Goal: Information Seeking & Learning: Find specific fact

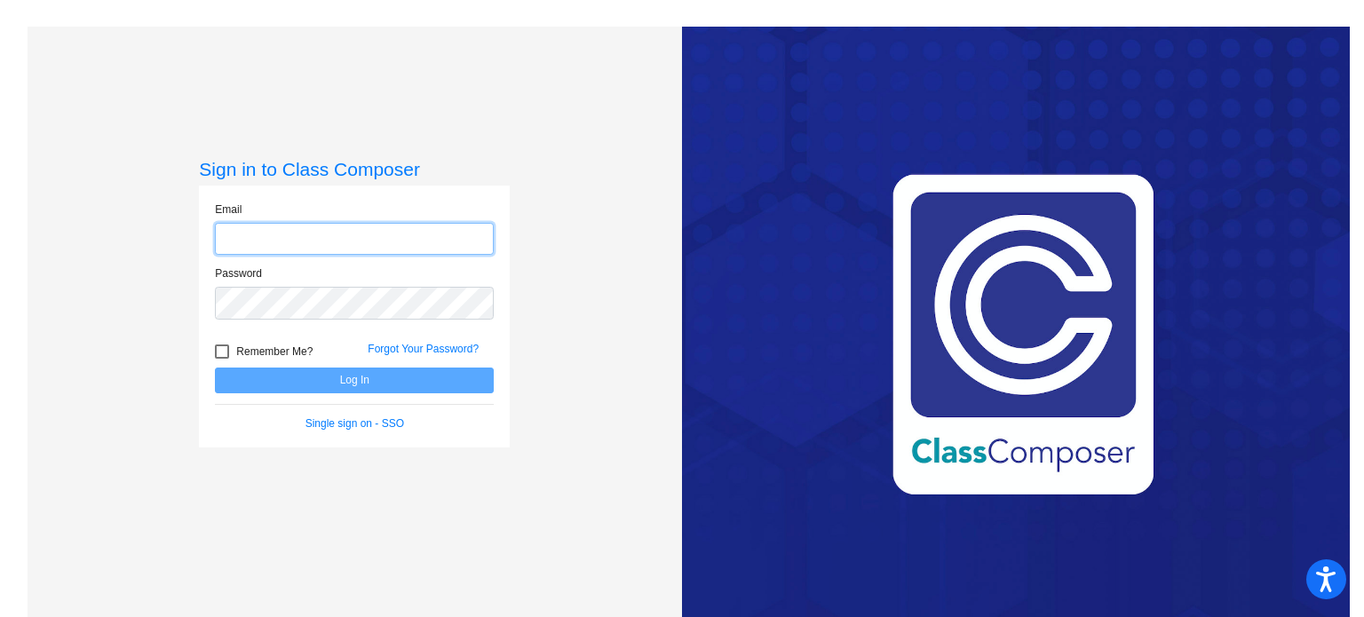
type input "[EMAIL_ADDRESS][DOMAIN_NAME]"
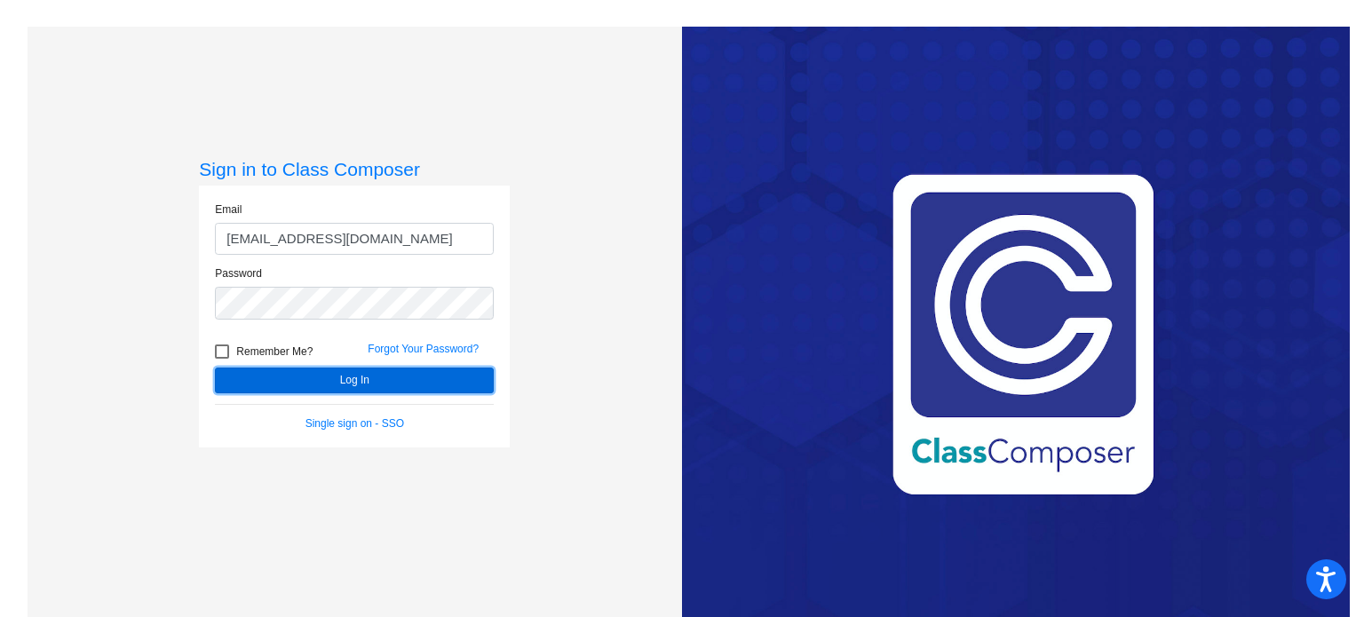
click at [354, 374] on button "Log In" at bounding box center [354, 381] width 279 height 26
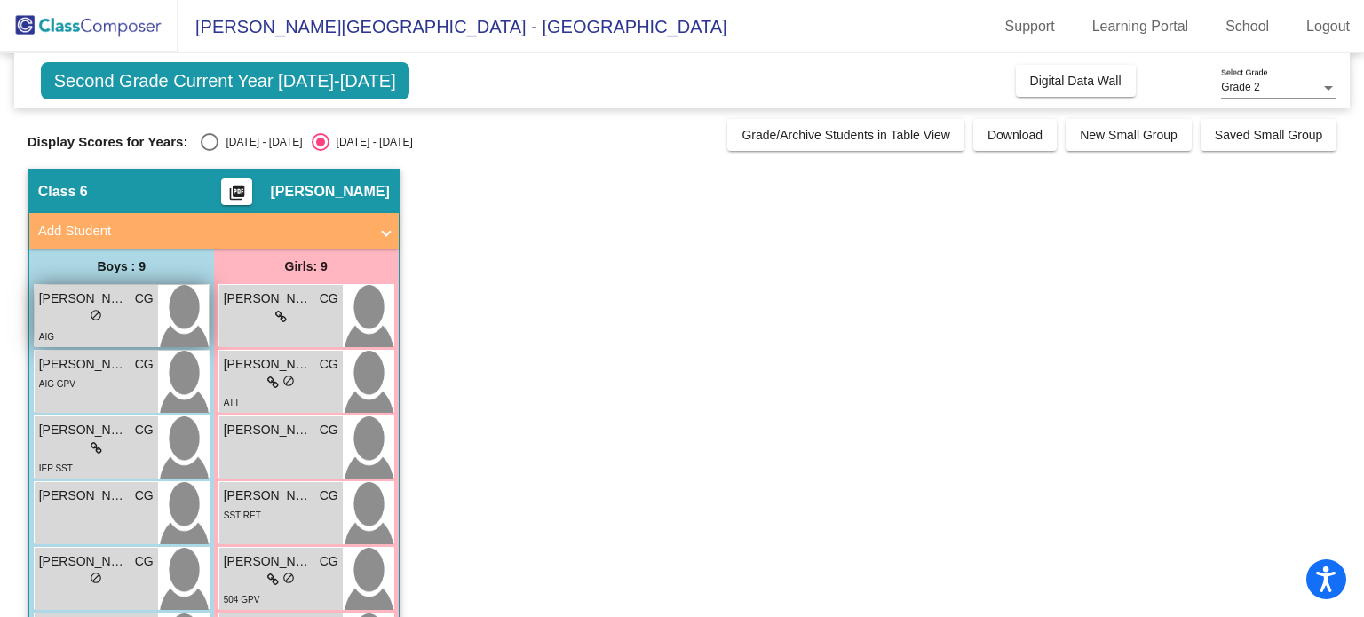
click at [66, 296] on span "[PERSON_NAME]" at bounding box center [83, 298] width 89 height 19
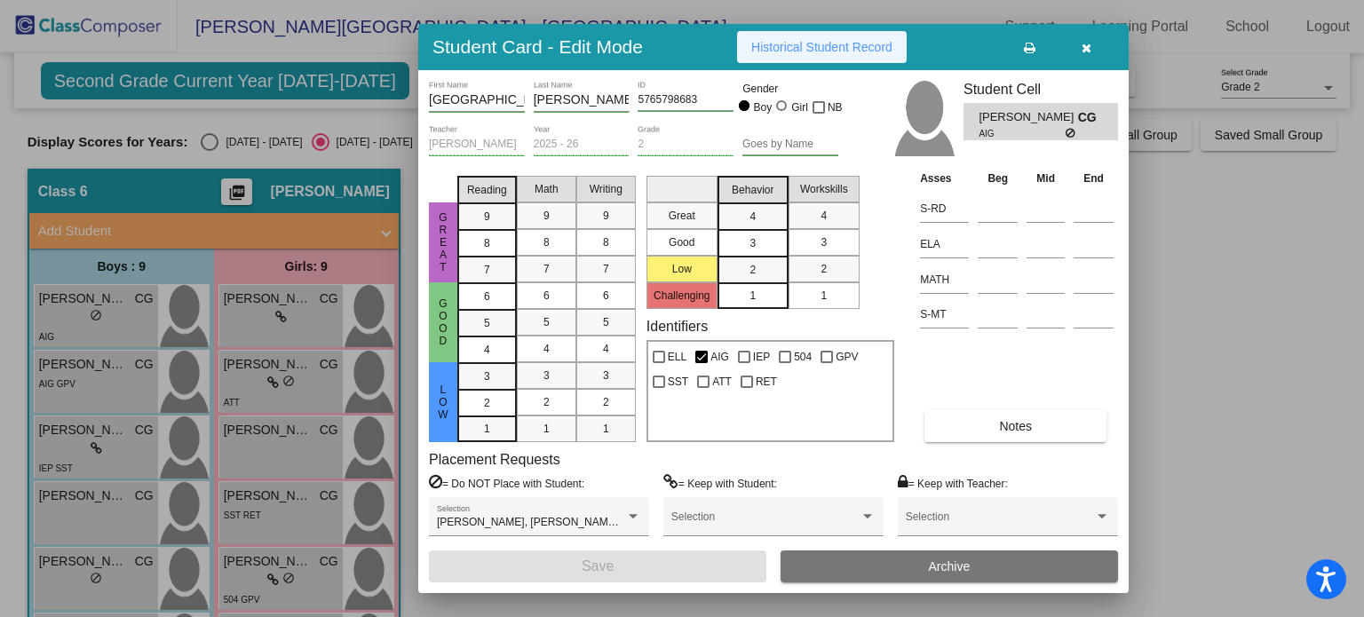
click at [839, 47] on span "Historical Student Record" at bounding box center [821, 47] width 141 height 14
click at [1082, 47] on icon "button" at bounding box center [1086, 48] width 10 height 12
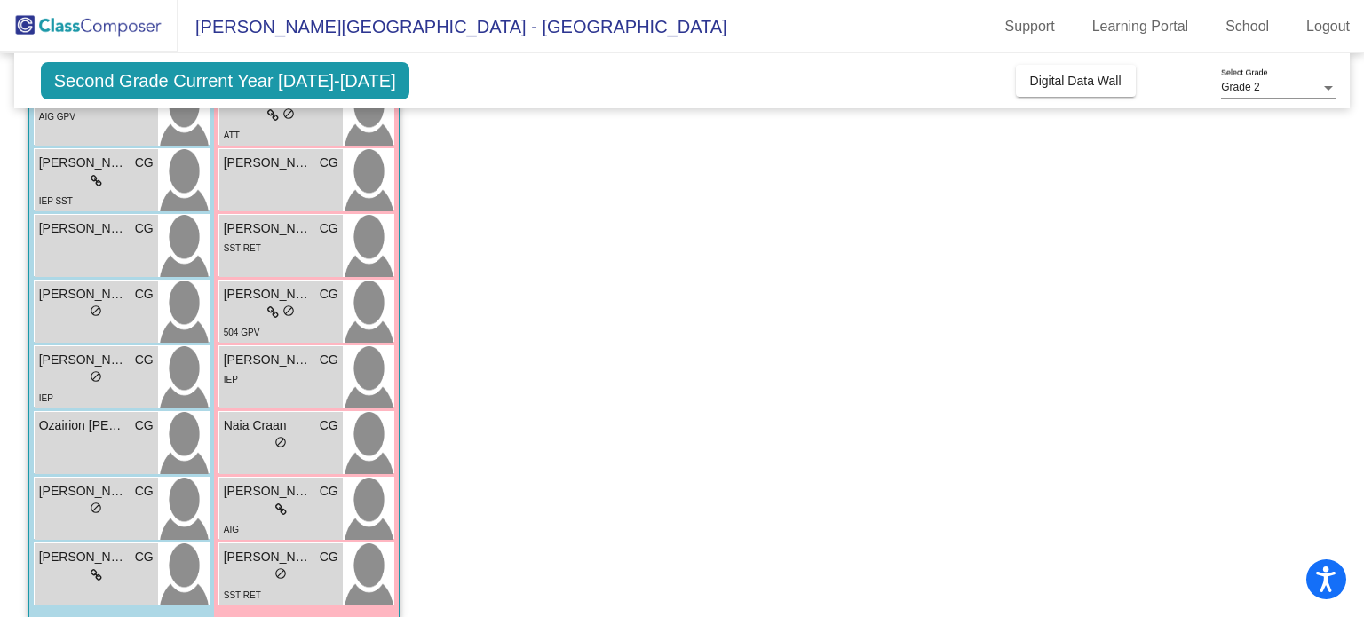
scroll to position [269, 0]
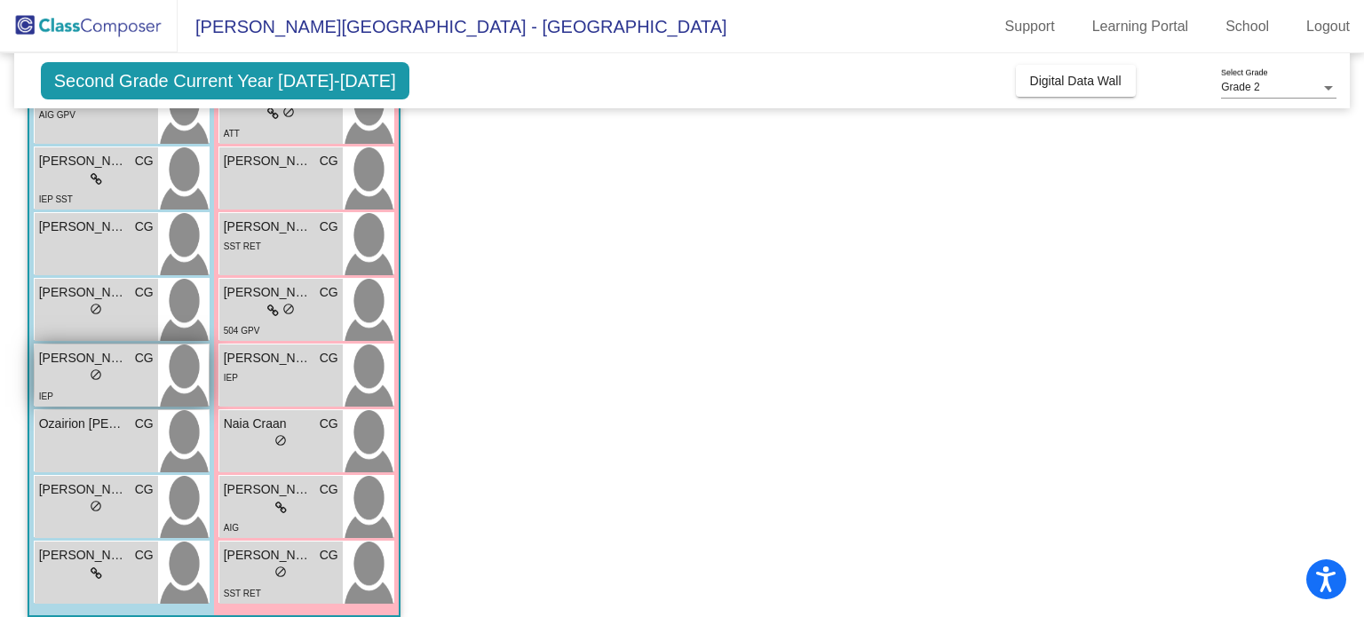
click at [54, 397] on div "IEP" at bounding box center [96, 395] width 115 height 19
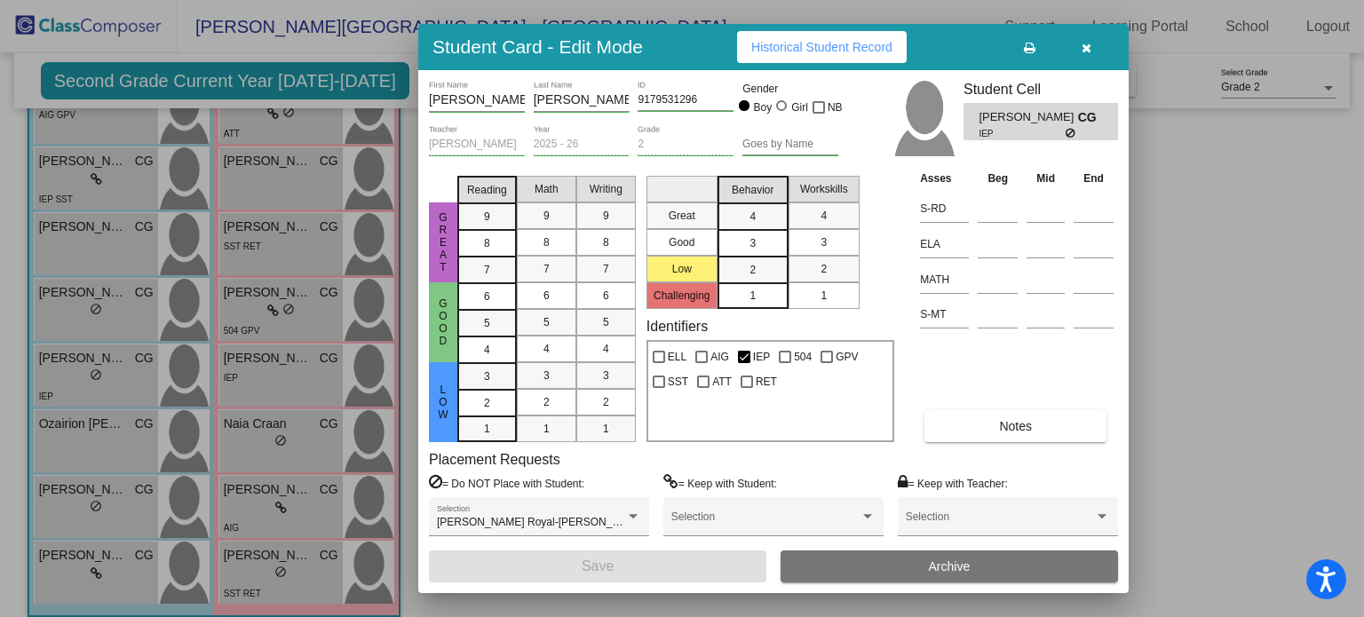
click at [92, 434] on div at bounding box center [682, 308] width 1364 height 617
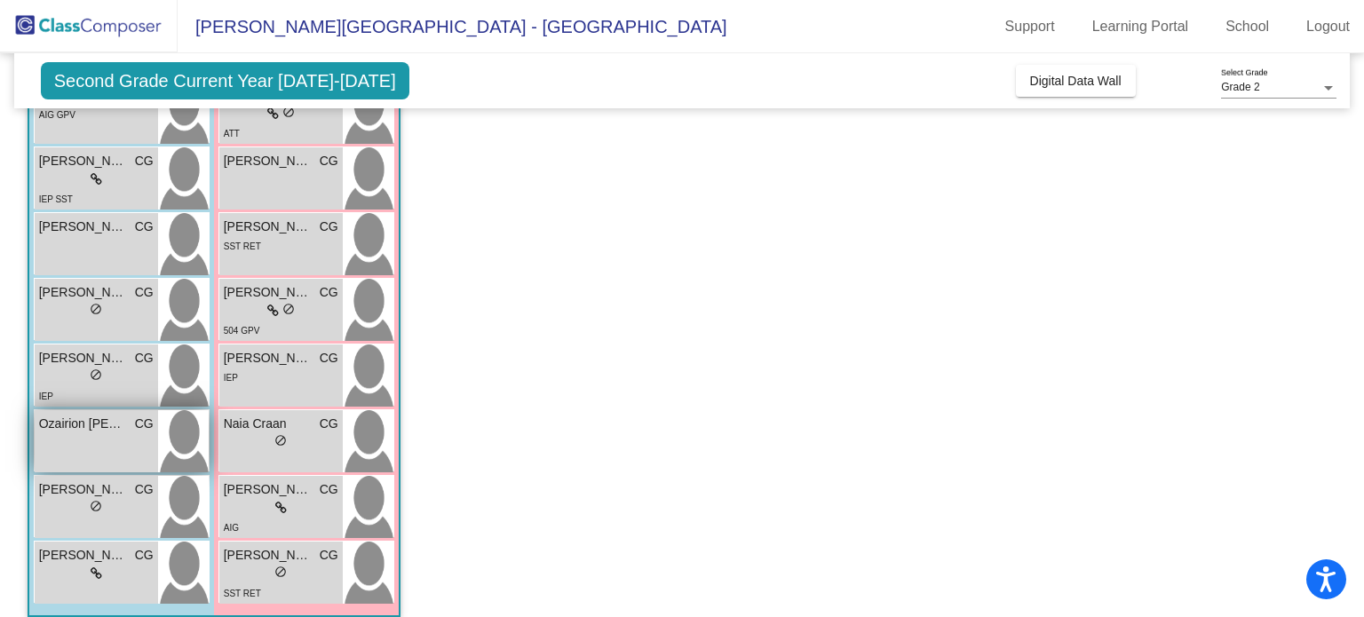
click at [84, 415] on span "Ozairion [PERSON_NAME]" at bounding box center [83, 424] width 89 height 19
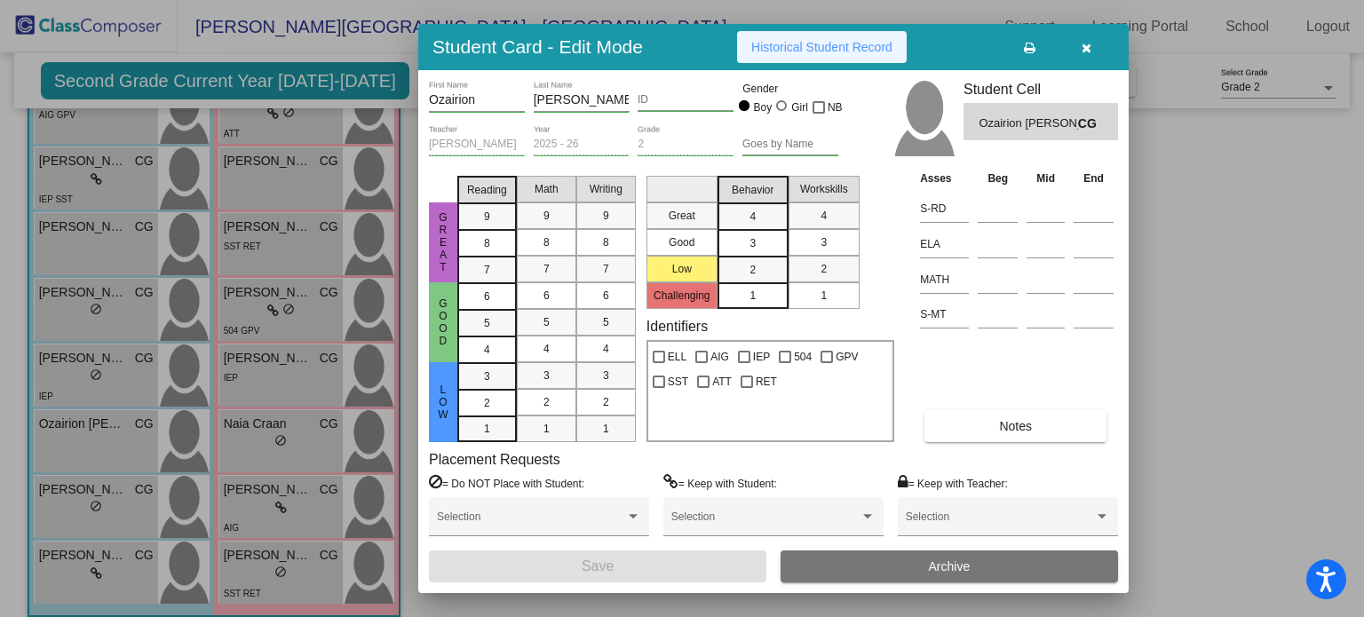
click at [813, 40] on span "Historical Student Record" at bounding box center [821, 47] width 141 height 14
click at [1076, 42] on button "button" at bounding box center [1085, 47] width 57 height 32
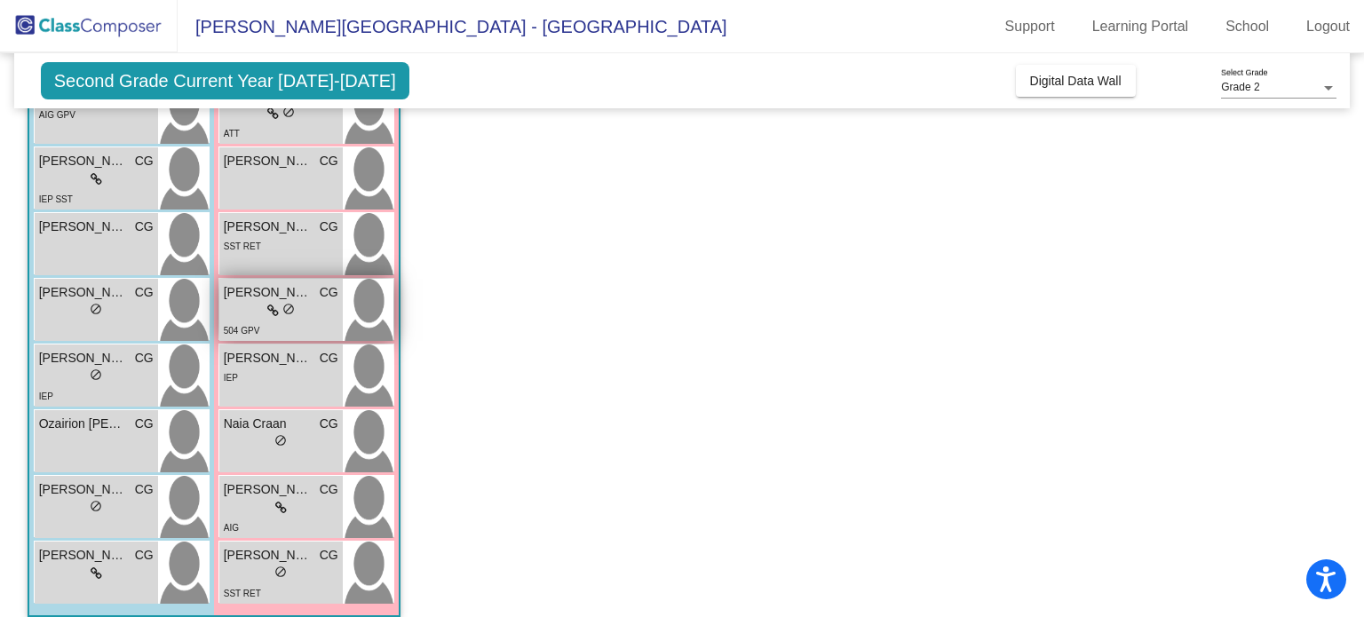
click at [285, 319] on div "lock do_not_disturb_alt" at bounding box center [281, 311] width 28 height 19
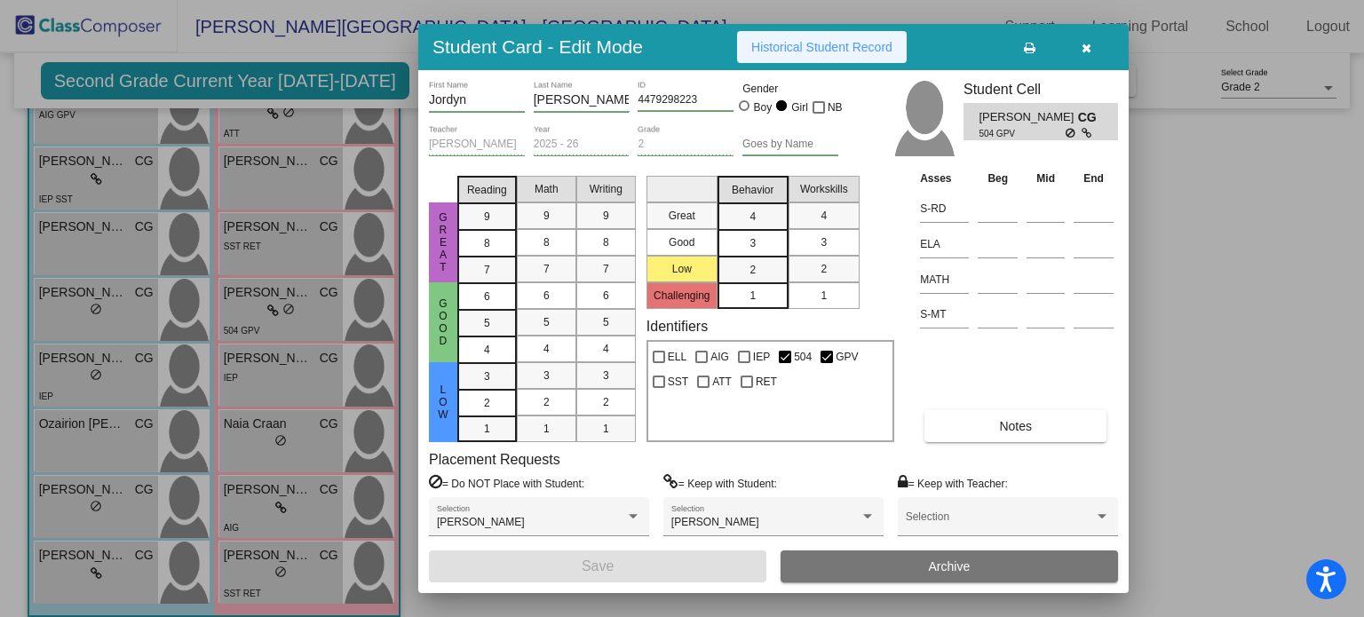
click at [784, 55] on button "Historical Student Record" at bounding box center [822, 47] width 170 height 32
click at [1091, 53] on button "button" at bounding box center [1085, 47] width 57 height 32
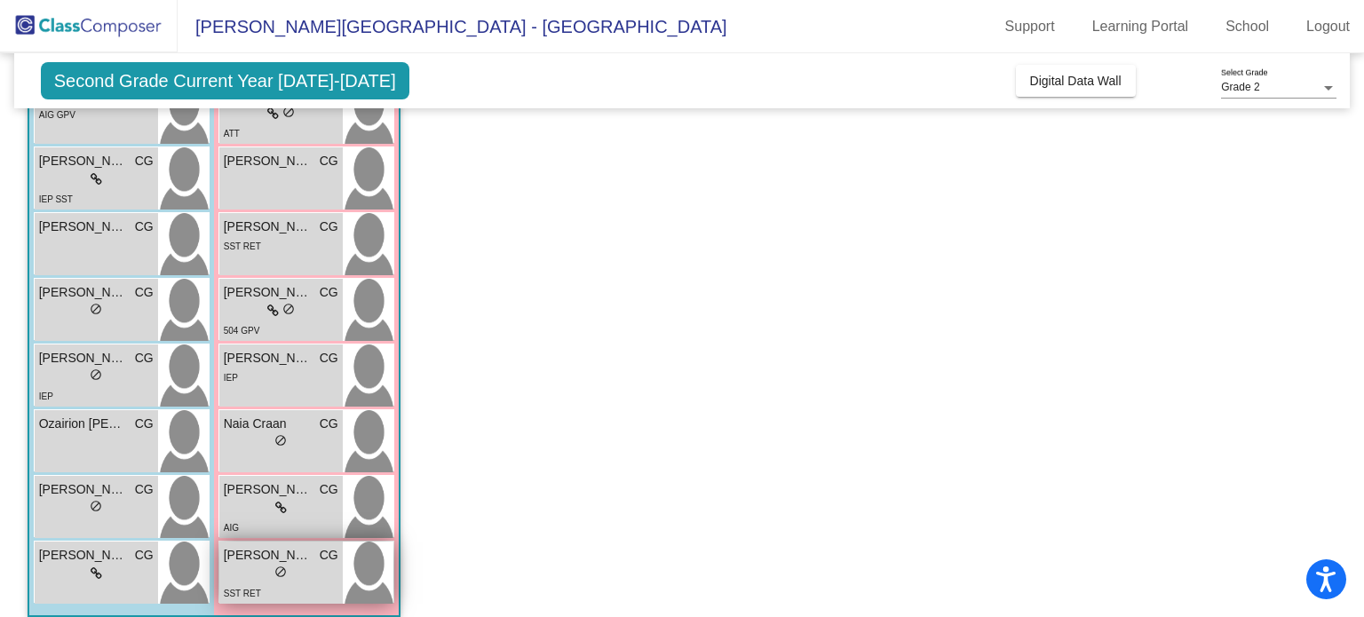
click at [250, 586] on div "SST RET" at bounding box center [242, 592] width 37 height 19
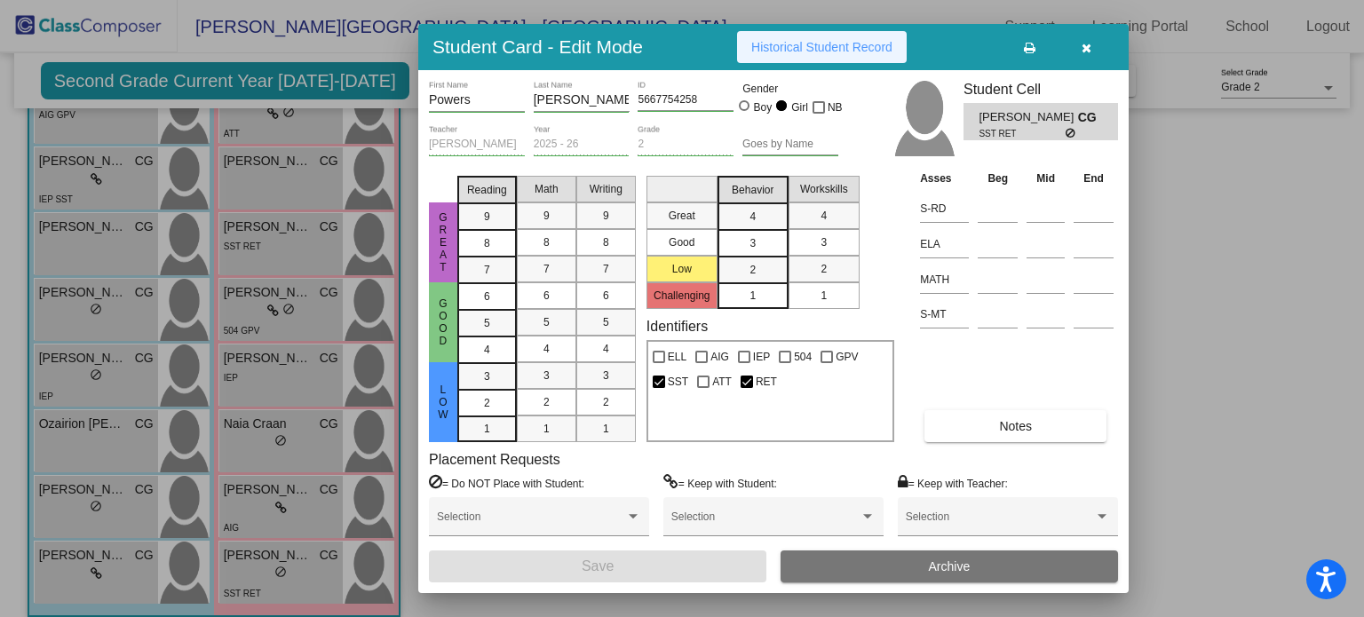
click at [817, 46] on span "Historical Student Record" at bounding box center [821, 47] width 141 height 14
click at [1073, 46] on button "button" at bounding box center [1085, 47] width 57 height 32
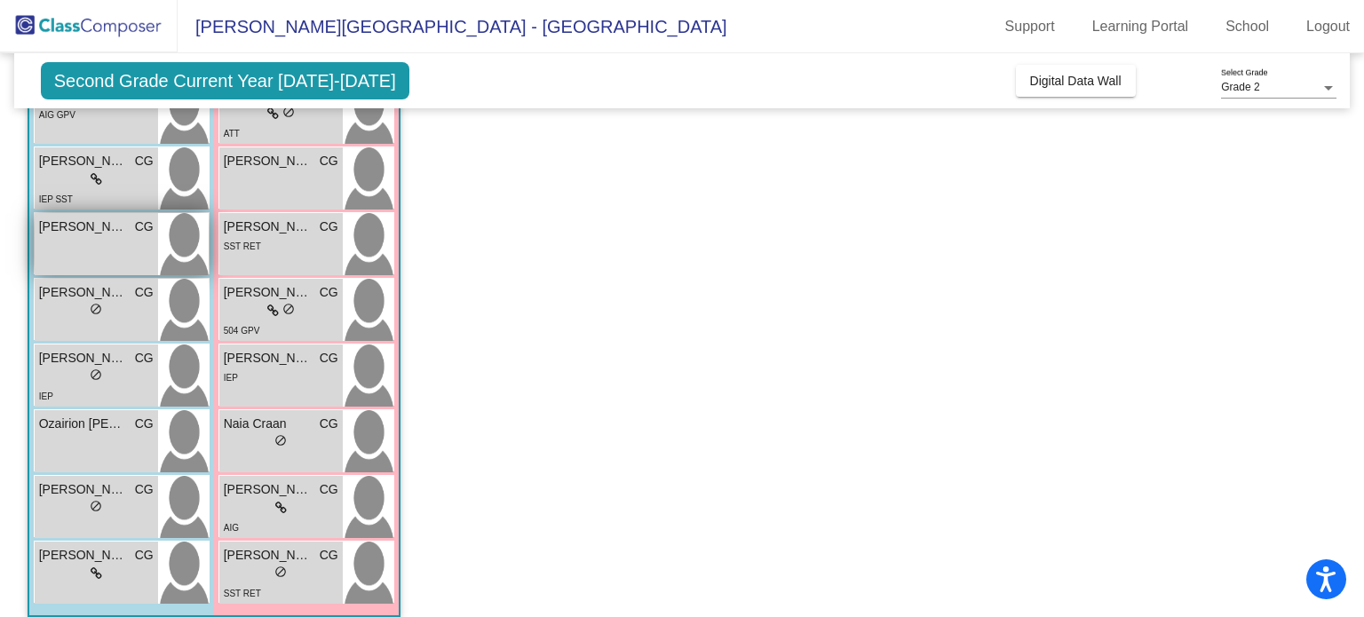
click at [68, 225] on span "[PERSON_NAME]" at bounding box center [83, 227] width 89 height 19
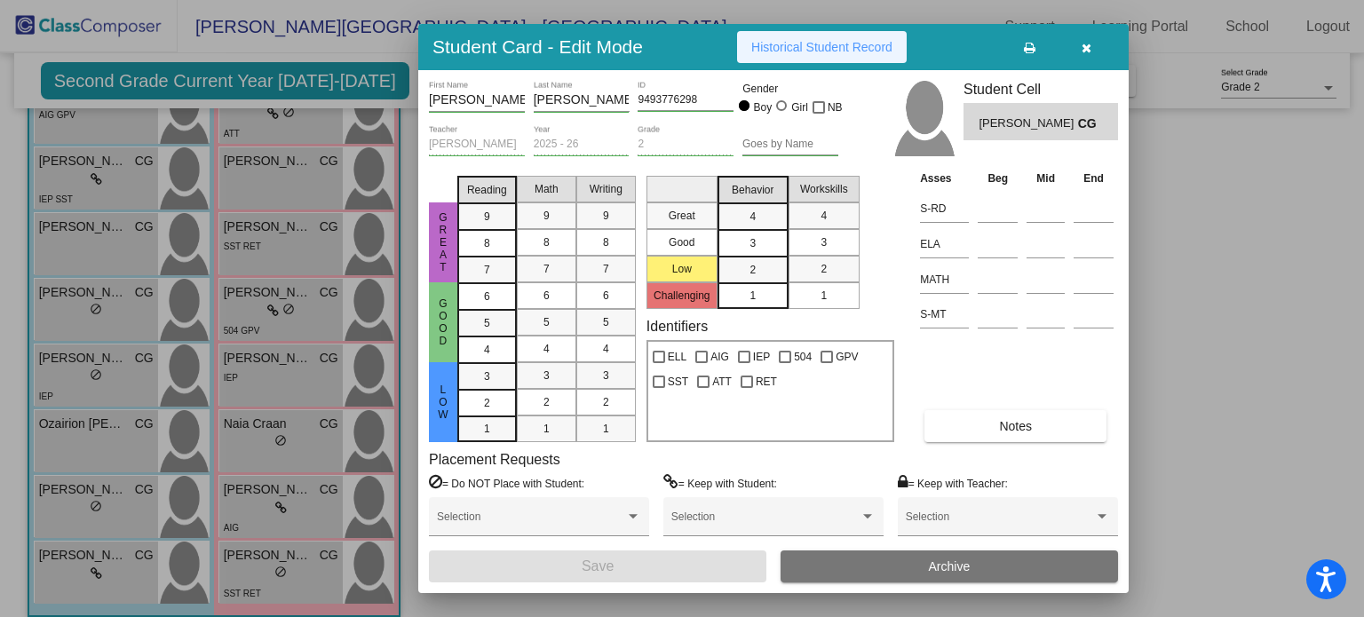
click at [826, 47] on span "Historical Student Record" at bounding box center [821, 47] width 141 height 14
click at [1086, 42] on icon "button" at bounding box center [1086, 48] width 10 height 12
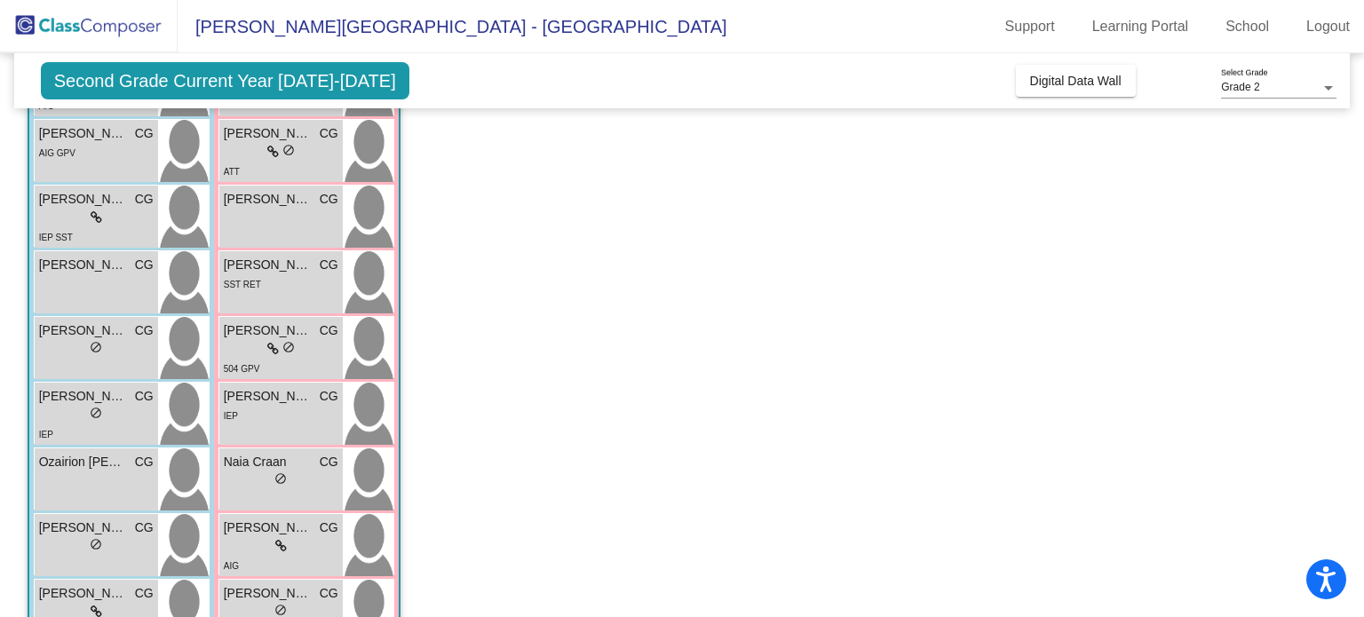
scroll to position [285, 0]
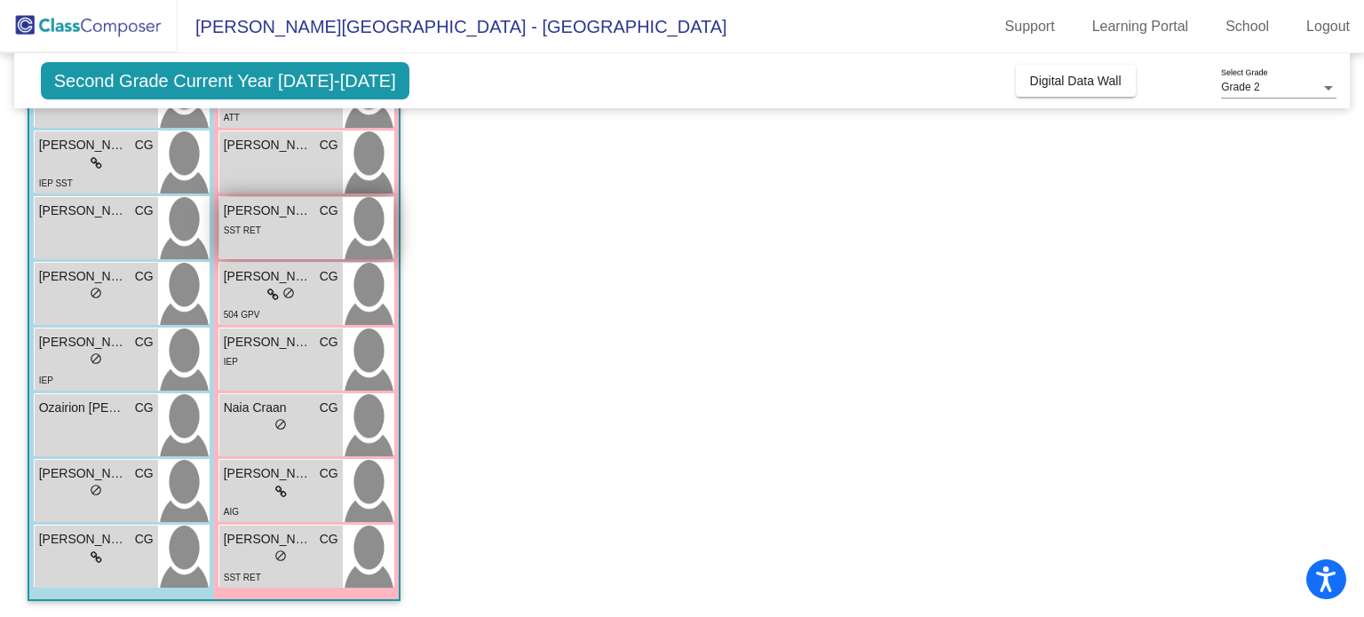
click at [268, 235] on div "SST RET" at bounding box center [281, 229] width 115 height 19
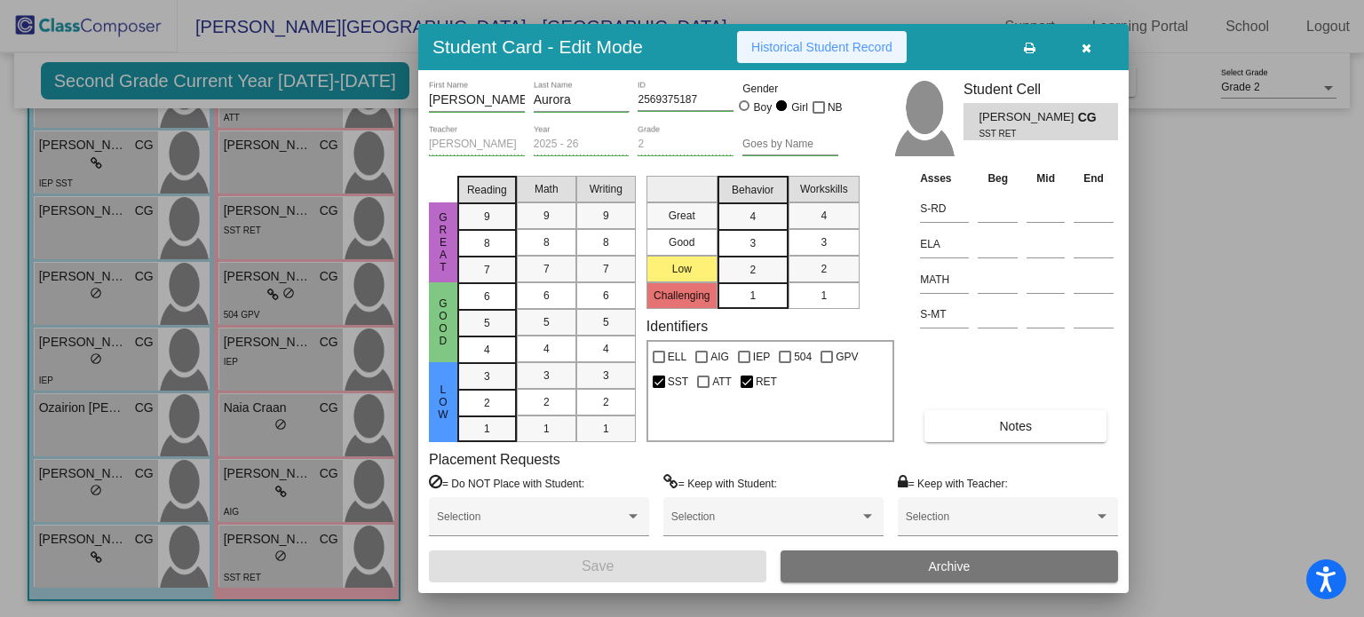
click at [751, 51] on span "Historical Student Record" at bounding box center [821, 47] width 141 height 14
click at [1081, 52] on icon "button" at bounding box center [1086, 48] width 10 height 12
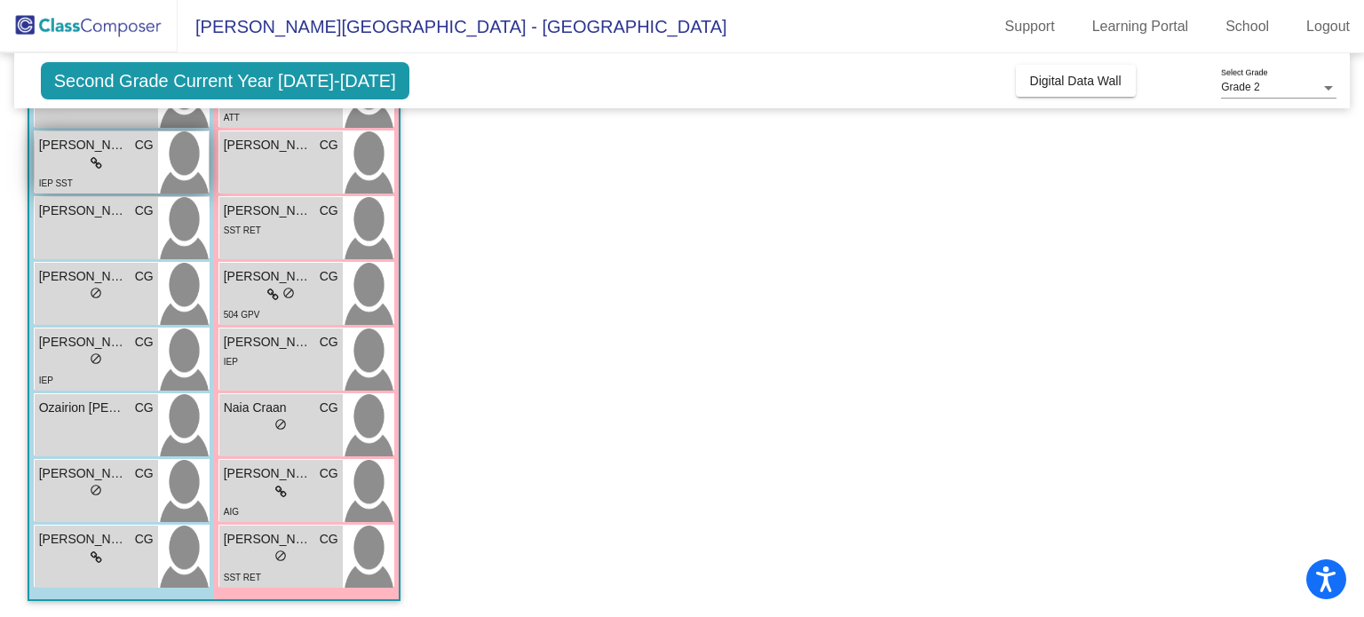
click at [64, 138] on span "[PERSON_NAME]" at bounding box center [83, 145] width 89 height 19
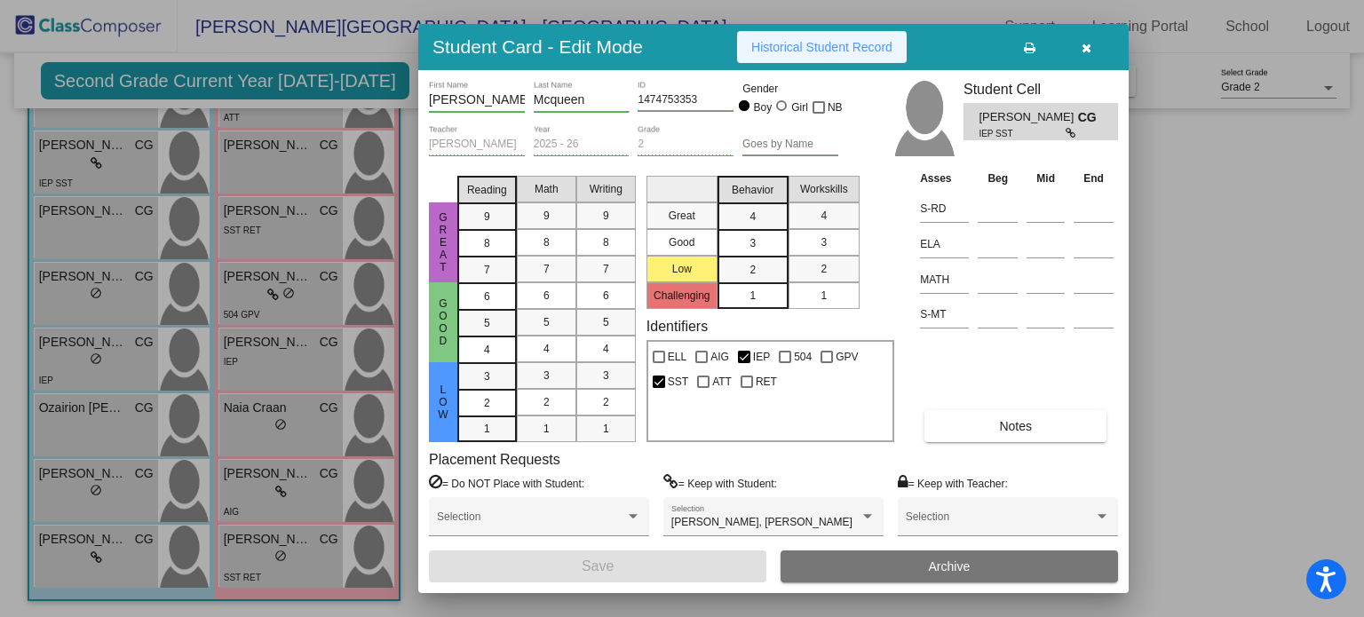
click at [787, 53] on span "Historical Student Record" at bounding box center [821, 47] width 141 height 14
click at [69, 288] on div at bounding box center [682, 308] width 1364 height 617
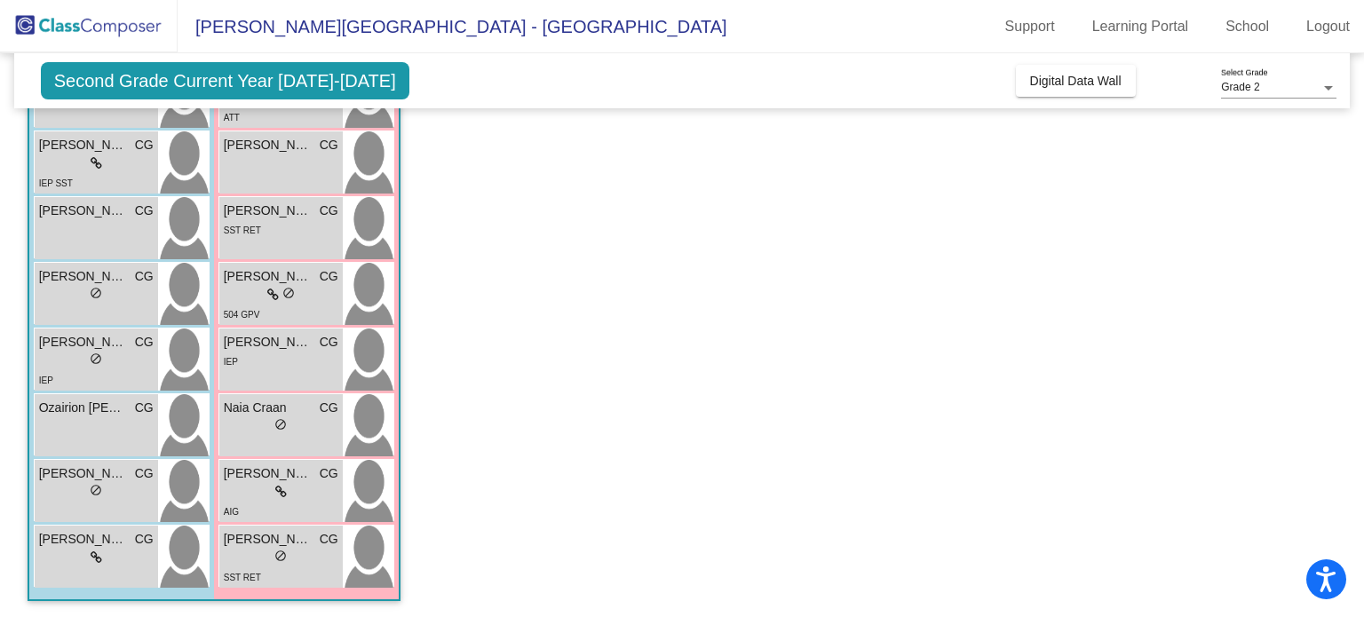
click at [69, 288] on div "lock do_not_disturb_alt" at bounding box center [96, 295] width 115 height 19
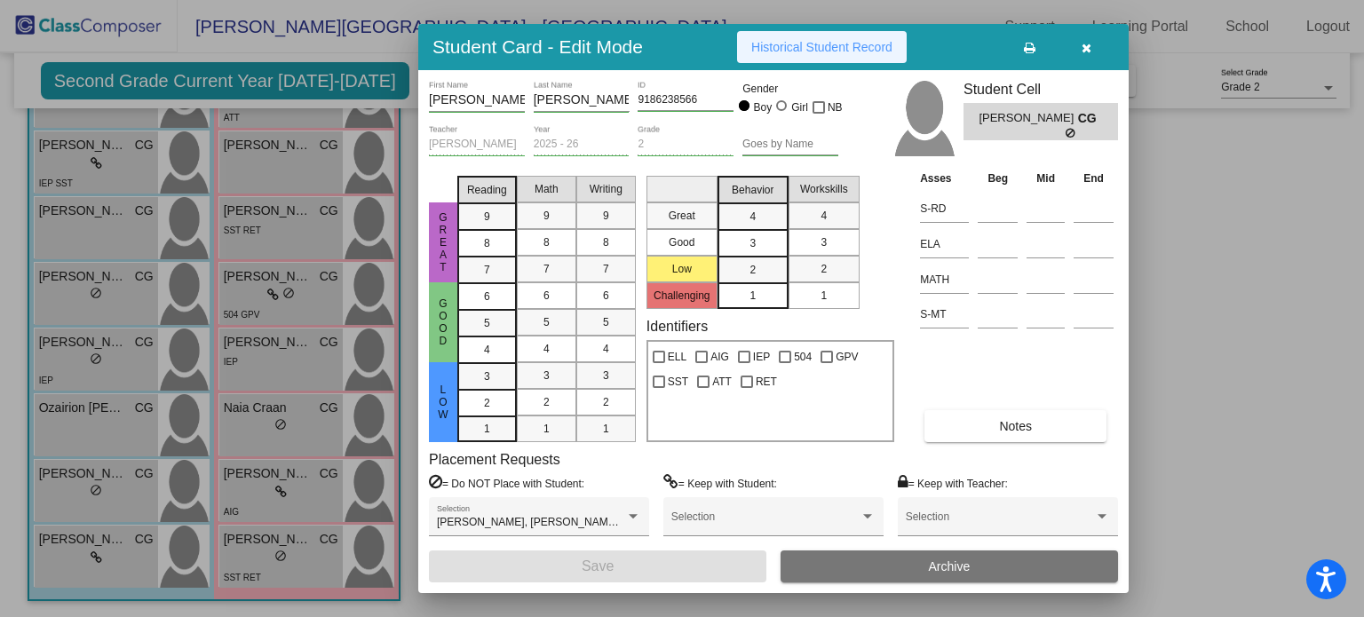
click at [832, 52] on span "Historical Student Record" at bounding box center [821, 47] width 141 height 14
click at [272, 230] on div at bounding box center [682, 308] width 1364 height 617
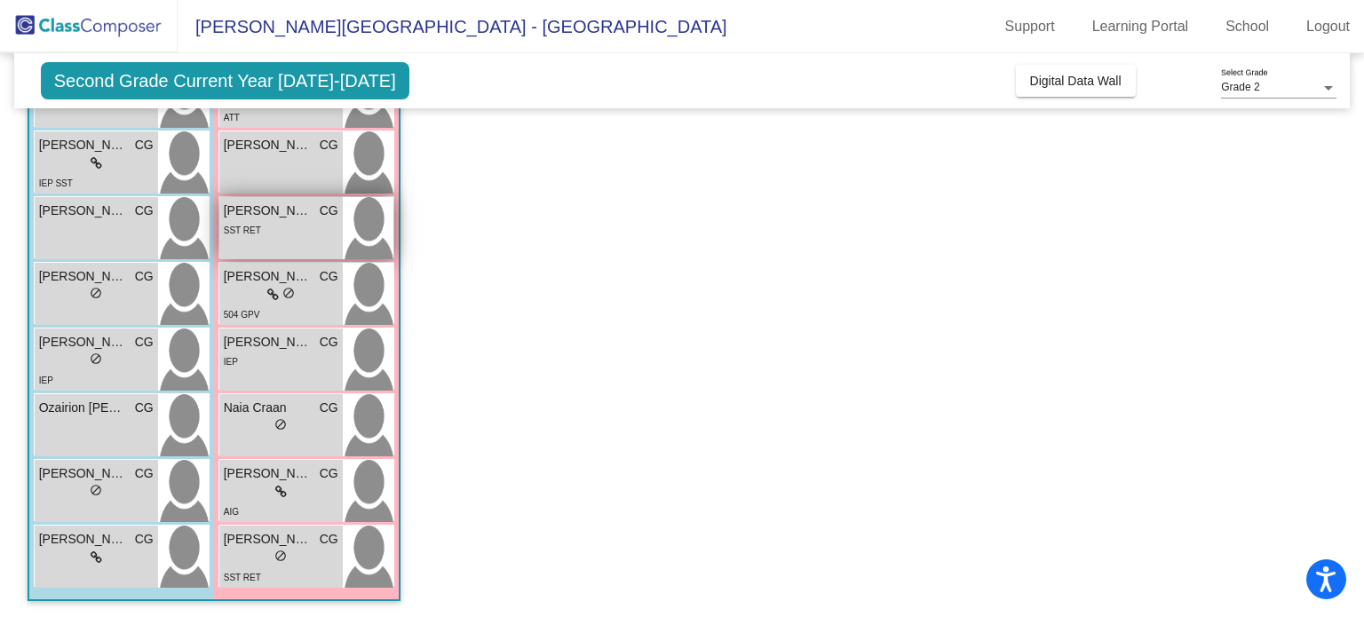
click at [278, 209] on span "[PERSON_NAME]" at bounding box center [268, 211] width 89 height 19
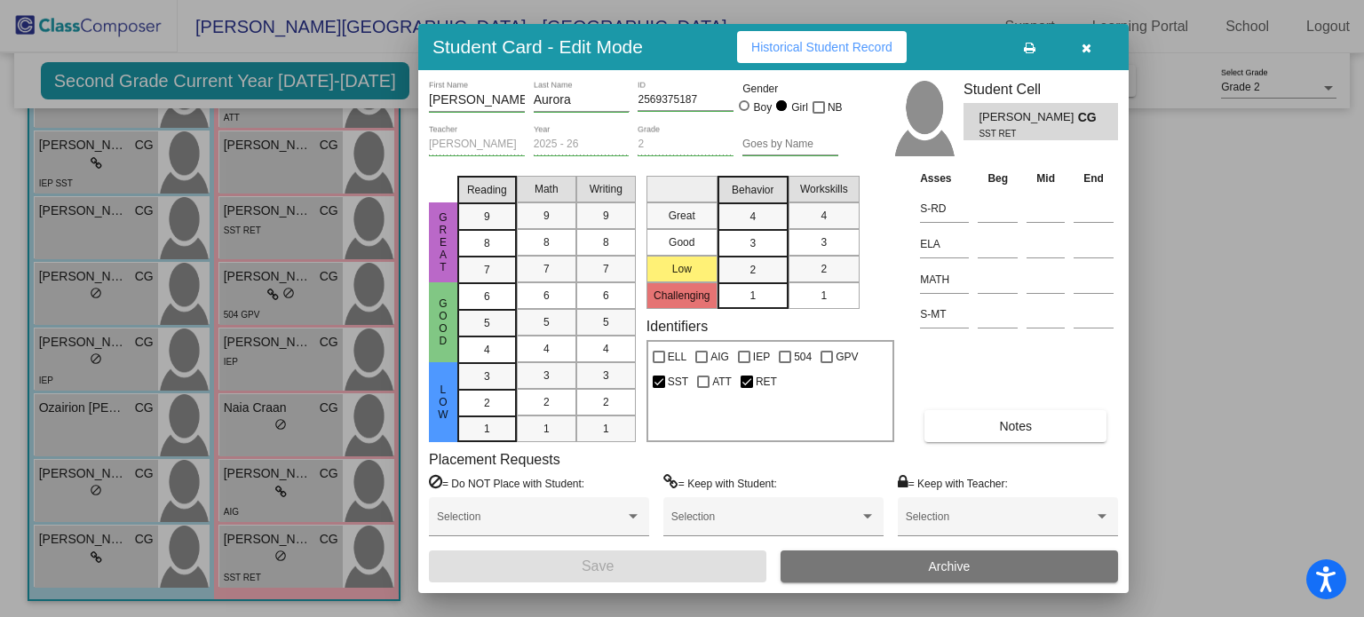
click at [827, 46] on span "Historical Student Record" at bounding box center [821, 47] width 141 height 14
click at [1080, 42] on button "button" at bounding box center [1085, 47] width 57 height 32
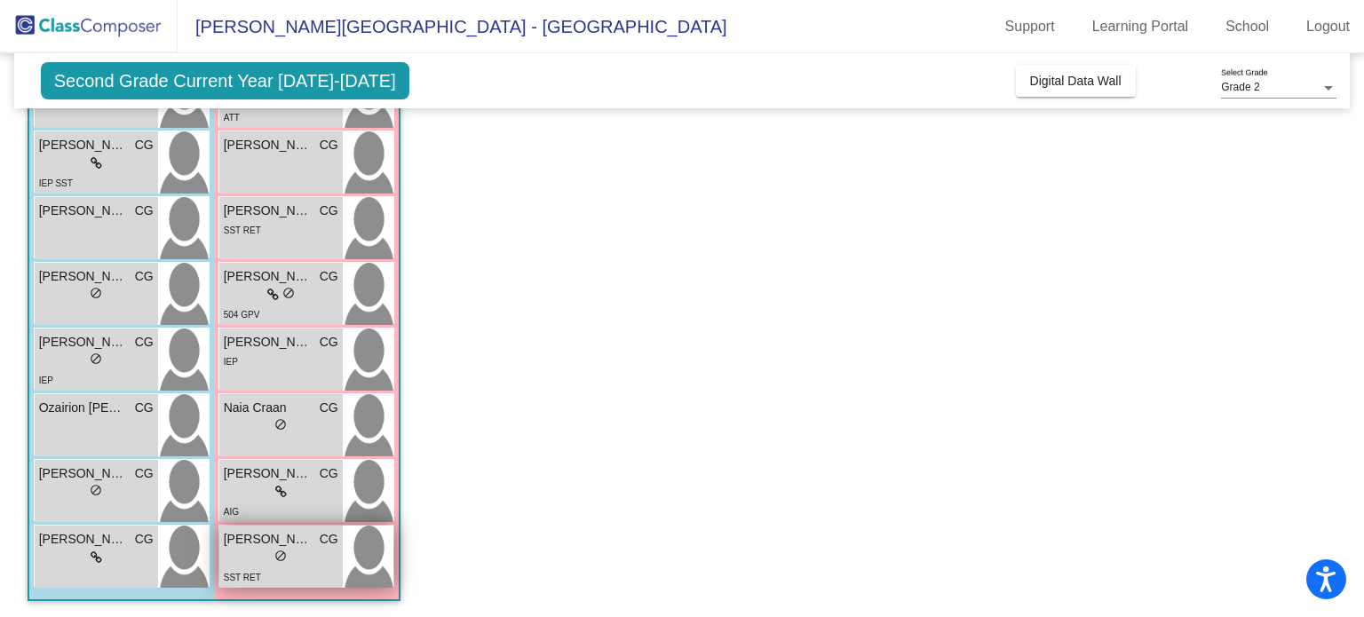
click at [290, 553] on div "lock do_not_disturb_alt" at bounding box center [281, 558] width 115 height 19
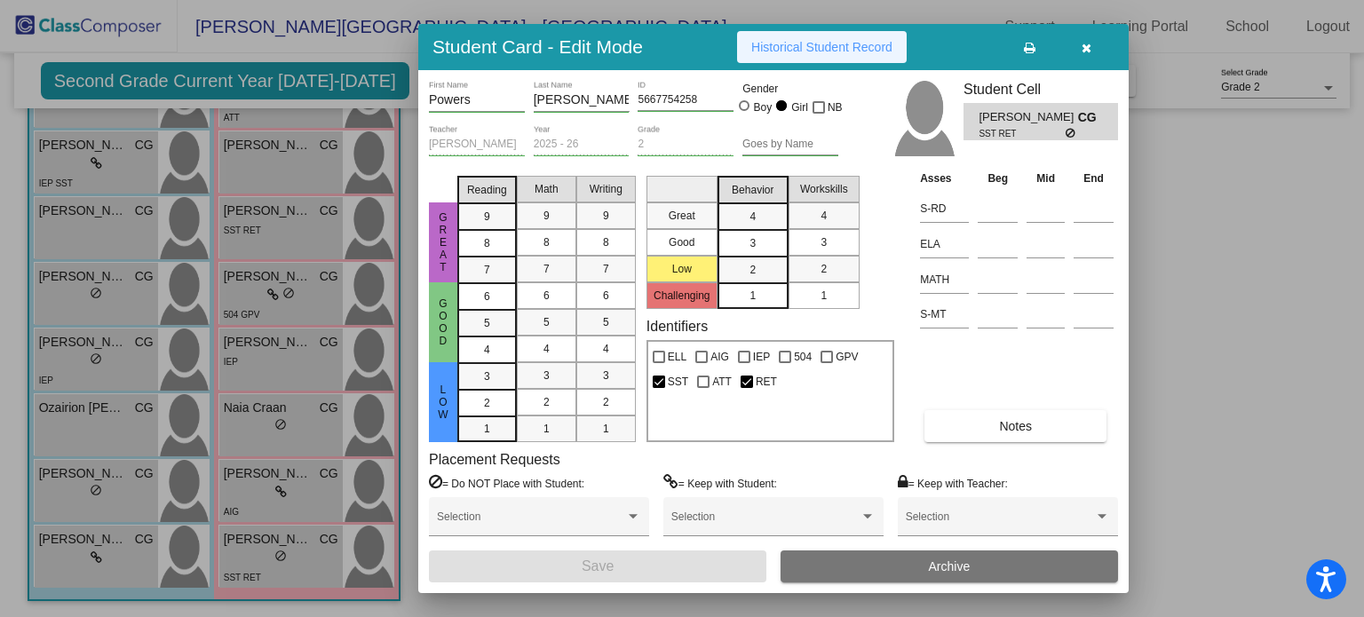
click at [840, 56] on button "Historical Student Record" at bounding box center [822, 47] width 170 height 32
click at [1088, 56] on button "button" at bounding box center [1085, 47] width 57 height 32
